Goal: Transaction & Acquisition: Subscribe to service/newsletter

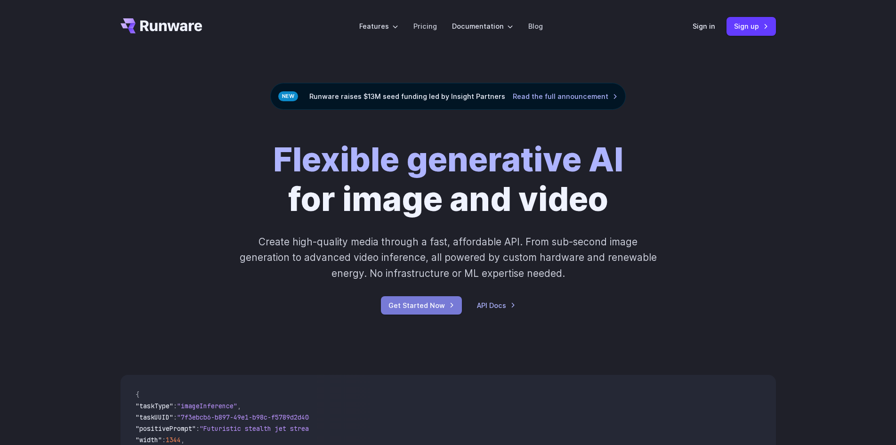
click at [392, 306] on link "Get Started Now" at bounding box center [421, 305] width 81 height 18
